Goal: Task Accomplishment & Management: Manage account settings

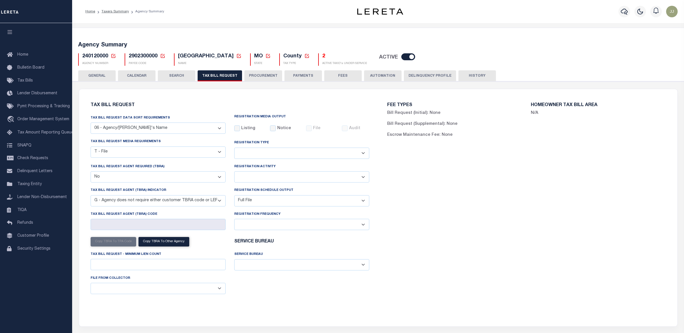
select select "29"
select select "22"
select select "false"
select select "15"
select select "1"
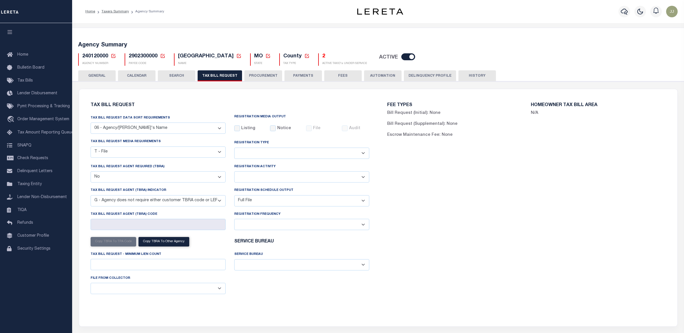
select select
click at [114, 57] on icon at bounding box center [113, 55] width 5 height 5
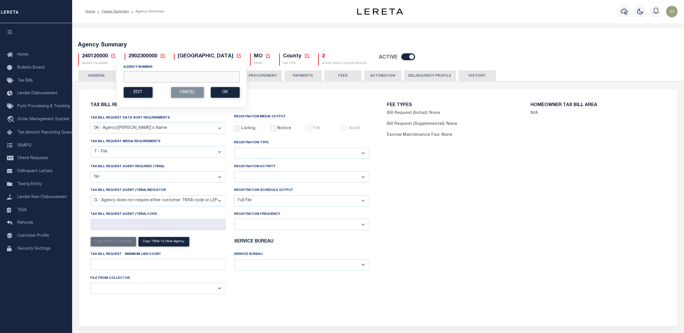
click at [150, 77] on input "Agency Number" at bounding box center [182, 76] width 116 height 11
paste input "290160102"
type input "290160102"
click at [236, 94] on button "Ok" at bounding box center [225, 92] width 29 height 11
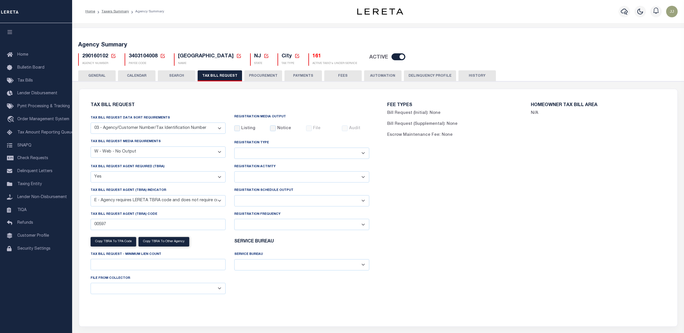
select select "27"
select select "23"
select select "true"
select select "13"
select select
